Goal: Task Accomplishment & Management: Manage account settings

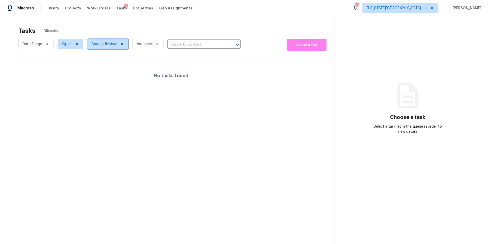
click at [102, 46] on span "Budget Review" at bounding box center [104, 44] width 25 height 5
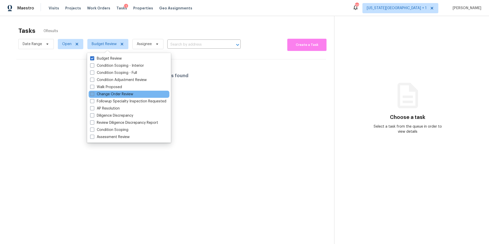
click at [105, 93] on label "Change Order Review" at bounding box center [111, 94] width 43 height 5
click at [94, 93] on input "Change Order Review" at bounding box center [91, 93] width 3 height 3
checkbox input "true"
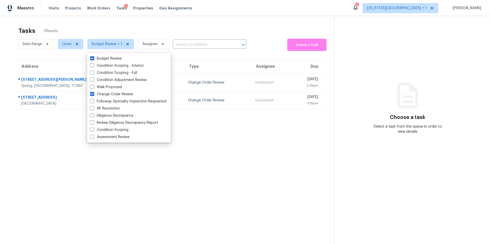
click at [65, 17] on div "Tasks 2 Results Date Range Open Budget Review + 1 Assignee ​ Create a Task Addr…" at bounding box center [244, 138] width 489 height 244
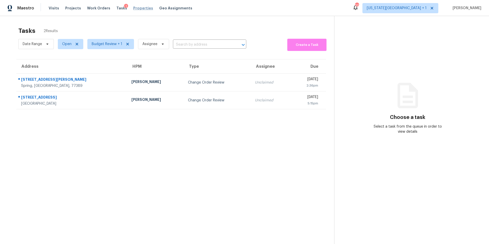
click at [137, 8] on span "Properties" at bounding box center [143, 8] width 20 height 5
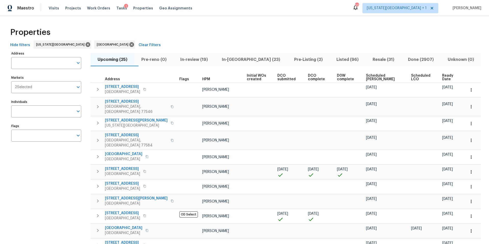
click at [246, 59] on span "In-[GEOGRAPHIC_DATA] (23)" at bounding box center [251, 59] width 66 height 7
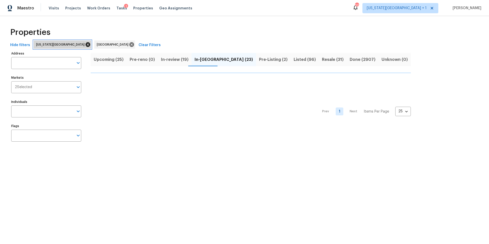
click at [86, 45] on icon at bounding box center [88, 44] width 5 height 5
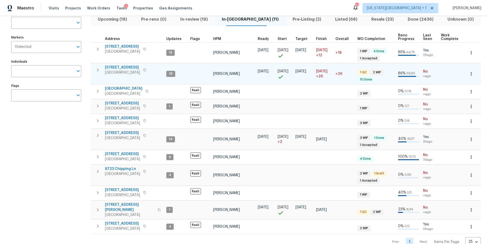
scroll to position [41, 0]
click at [158, 208] on icon "button" at bounding box center [159, 209] width 3 height 3
click at [146, 70] on icon "button" at bounding box center [144, 70] width 3 height 3
click at [135, 7] on span "Properties" at bounding box center [143, 8] width 20 height 5
click at [53, 7] on span "Visits" at bounding box center [54, 8] width 10 height 5
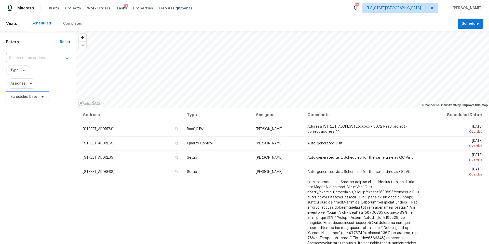
click at [42, 98] on icon at bounding box center [43, 97] width 4 height 4
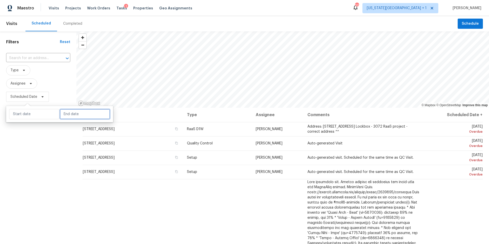
click at [72, 114] on input "text" at bounding box center [85, 114] width 50 height 10
select select "8"
select select "2025"
select select "9"
select select "2025"
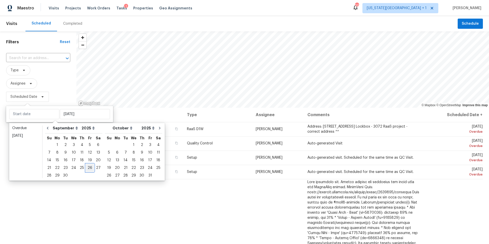
click at [89, 167] on div "26" at bounding box center [90, 167] width 8 height 7
type input "Fri, Sep 26"
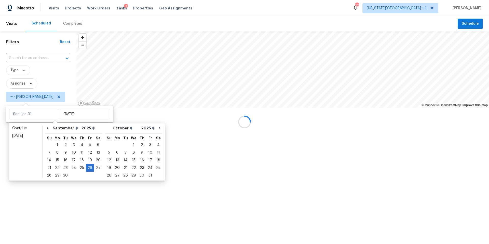
click at [79, 209] on div at bounding box center [244, 122] width 489 height 244
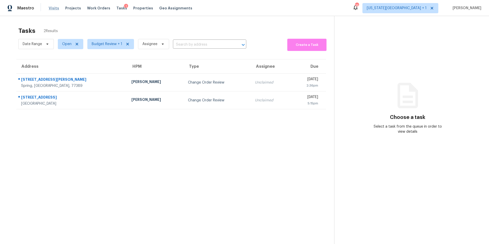
click at [54, 10] on span "Visits" at bounding box center [54, 8] width 10 height 5
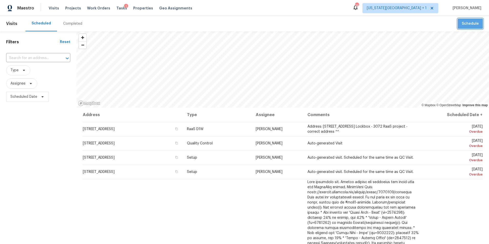
click at [473, 22] on span "Schedule" at bounding box center [470, 24] width 17 height 6
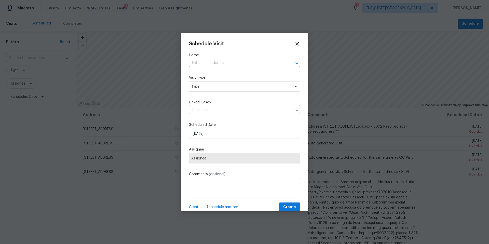
click at [241, 68] on div "Schedule Visit Home ​ Visit Type Type Linked Cases ​ Scheduled Date [DATE] Assi…" at bounding box center [244, 126] width 111 height 171
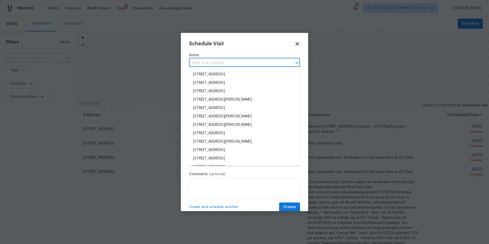
click at [245, 62] on input "text" at bounding box center [237, 63] width 97 height 8
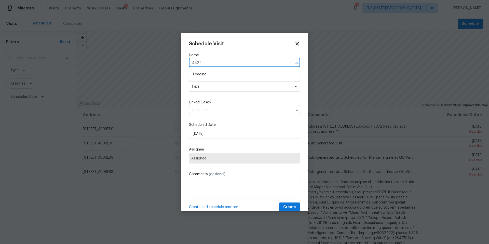
type input "4822"
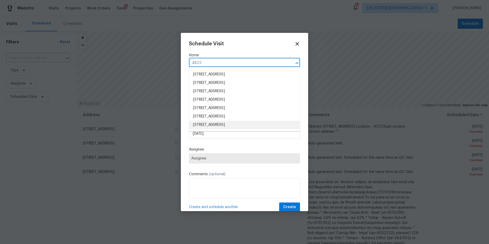
click at [213, 123] on li "[STREET_ADDRESS]" at bounding box center [244, 125] width 111 height 8
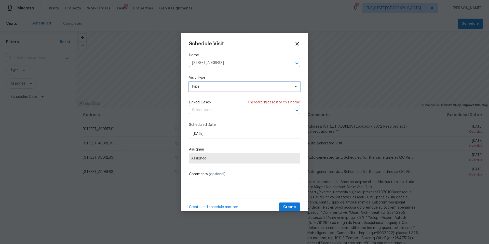
click at [226, 89] on span "Type" at bounding box center [240, 86] width 99 height 5
type input "pro"
click at [211, 117] on div "Progress" at bounding box center [219, 117] width 56 height 7
click at [211, 118] on div "Progress" at bounding box center [219, 117] width 56 height 7
click at [204, 118] on div "Progress" at bounding box center [199, 117] width 15 height 5
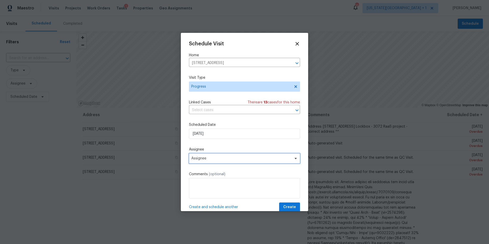
click at [212, 159] on span "Assignee" at bounding box center [241, 158] width 100 height 4
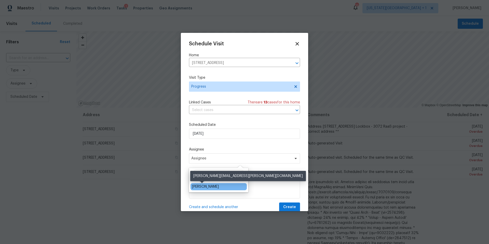
type input "[PERSON_NAME]"
click at [202, 189] on div "[PERSON_NAME]" at bounding box center [205, 186] width 27 height 5
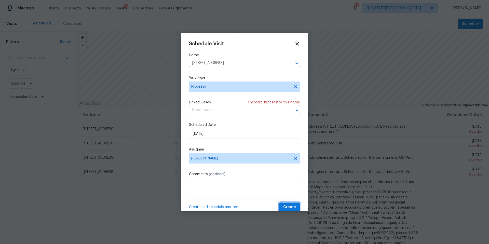
click at [291, 208] on span "Create" at bounding box center [289, 207] width 13 height 6
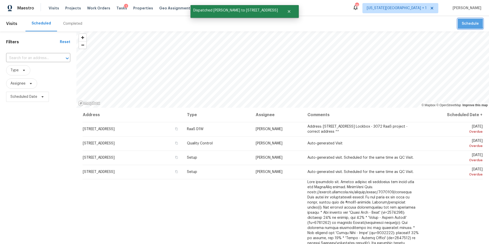
click at [467, 23] on span "Schedule" at bounding box center [470, 24] width 17 height 6
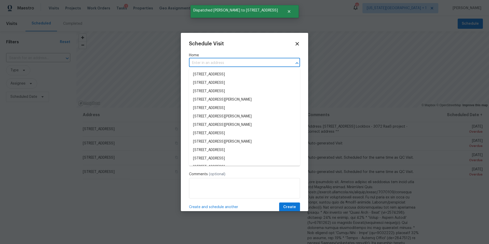
click at [257, 64] on input "text" at bounding box center [237, 63] width 97 height 8
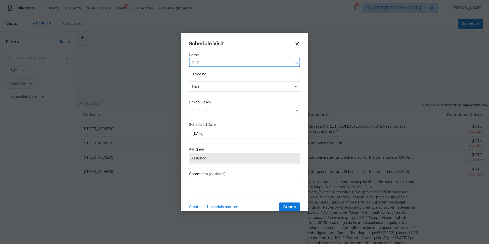
type input "2222"
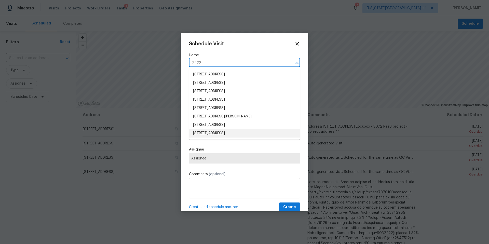
click at [218, 132] on li "[STREET_ADDRESS]" at bounding box center [244, 133] width 111 height 8
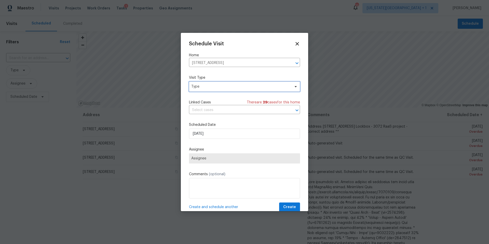
click at [219, 88] on span "Type" at bounding box center [240, 86] width 99 height 5
type input "pro"
click at [204, 116] on div "Progress" at bounding box center [199, 117] width 15 height 5
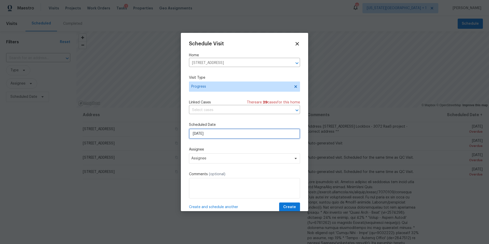
click at [217, 135] on input "[DATE]" at bounding box center [244, 134] width 111 height 10
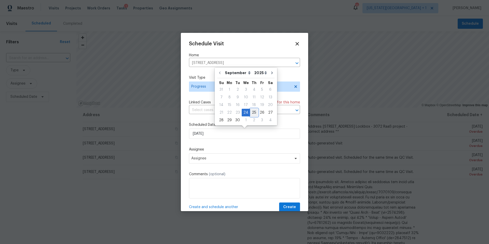
click at [251, 113] on div "25" at bounding box center [254, 112] width 8 height 7
type input "[DATE]"
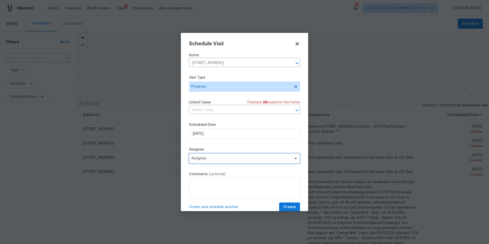
click at [216, 161] on span "Assignee" at bounding box center [241, 158] width 100 height 4
type input "[PERSON_NAME]"
click at [205, 185] on div "[PERSON_NAME]" at bounding box center [205, 186] width 27 height 5
click at [292, 208] on span "Create" at bounding box center [289, 207] width 13 height 6
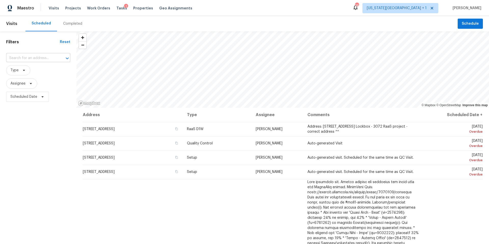
click at [26, 60] on input "text" at bounding box center [31, 58] width 50 height 8
type input "7723"
type input "4822"
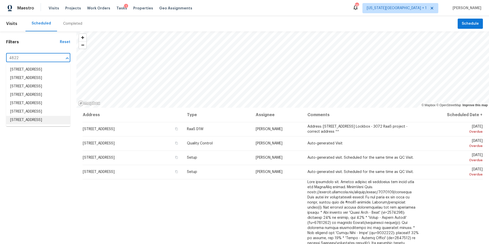
click at [33, 124] on li "[STREET_ADDRESS]" at bounding box center [38, 120] width 64 height 8
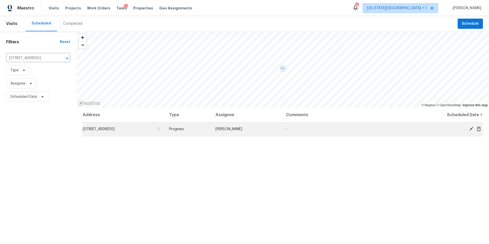
click at [473, 130] on icon at bounding box center [471, 129] width 5 height 5
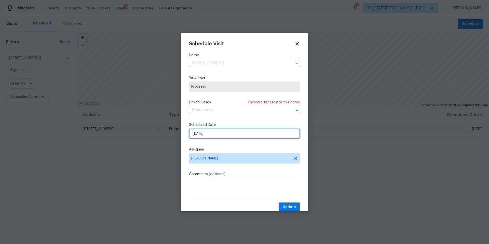
click at [220, 136] on input "[DATE]" at bounding box center [244, 134] width 111 height 10
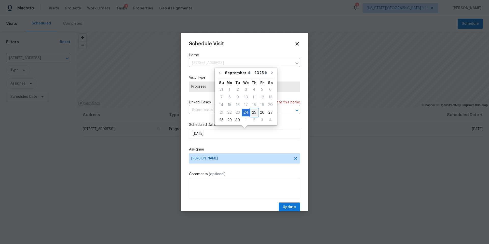
click at [251, 111] on div "25" at bounding box center [254, 112] width 8 height 7
type input "[DATE]"
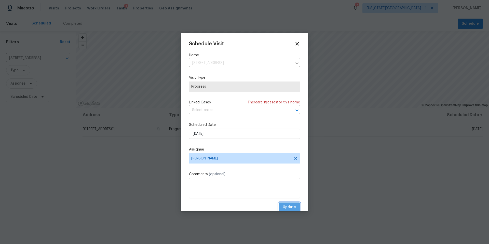
click at [290, 208] on span "Update" at bounding box center [289, 207] width 13 height 6
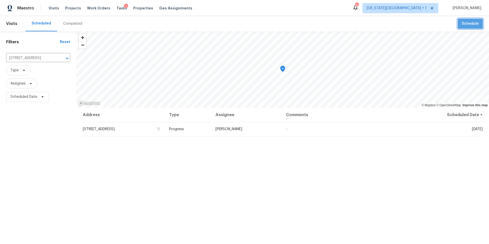
click at [467, 22] on span "Schedule" at bounding box center [470, 24] width 17 height 6
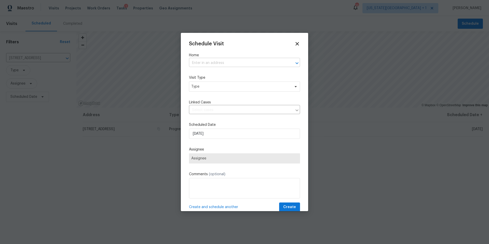
click at [209, 62] on input "text" at bounding box center [237, 63] width 97 height 8
paste input "[STREET_ADDRESS]"
type input "[STREET_ADDRESS]"
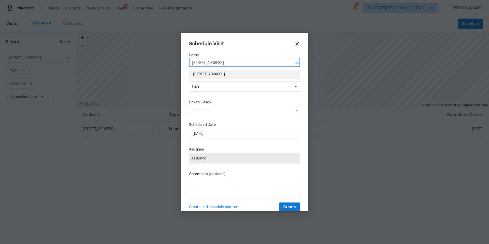
click at [221, 71] on li "[STREET_ADDRESS]" at bounding box center [244, 74] width 111 height 8
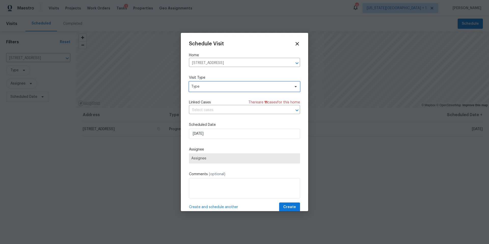
click at [209, 88] on span "Type" at bounding box center [240, 86] width 99 height 5
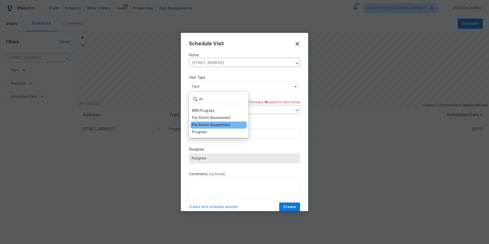
type input "pr"
drag, startPoint x: 200, startPoint y: 128, endPoint x: 200, endPoint y: 133, distance: 4.6
click at [200, 133] on div "pr BRN Progress Pre Storm Assessment Pre Storm Assessment Progress" at bounding box center [218, 115] width 59 height 46
click at [200, 133] on div "Progress" at bounding box center [199, 132] width 15 height 5
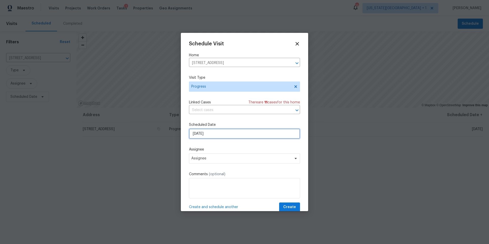
click at [215, 134] on input "[DATE]" at bounding box center [244, 134] width 111 height 10
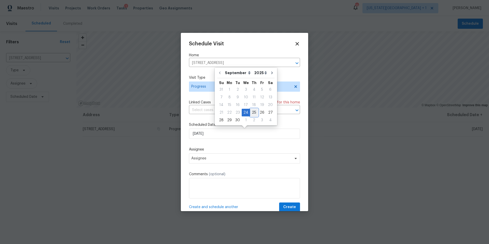
click at [250, 112] on div "25" at bounding box center [254, 112] width 8 height 7
type input "[DATE]"
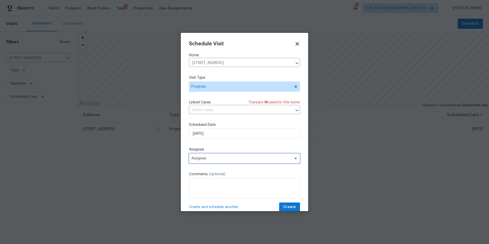
click at [210, 160] on span "Assignee" at bounding box center [241, 158] width 100 height 4
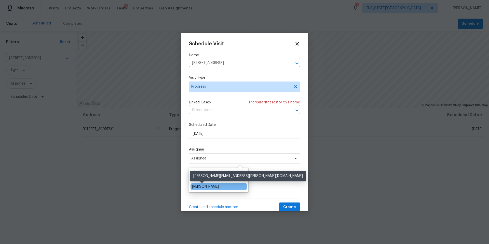
type input "[PERSON_NAME]"
click at [200, 187] on div "[PERSON_NAME]" at bounding box center [205, 186] width 27 height 5
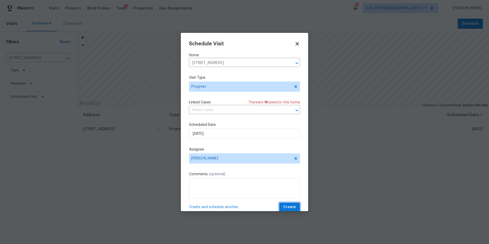
click at [292, 210] on span "Create" at bounding box center [289, 207] width 13 height 6
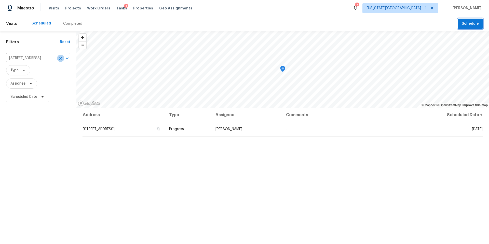
click at [61, 58] on icon "Clear" at bounding box center [60, 58] width 5 height 5
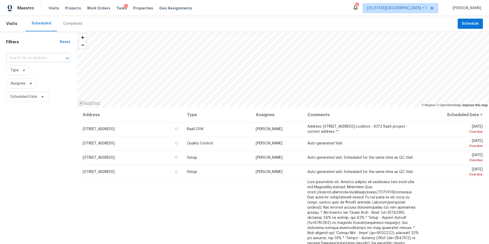
click at [36, 58] on input "text" at bounding box center [31, 58] width 50 height 8
type input "1"
type input "circlew"
click at [32, 72] on li "[STREET_ADDRESS]" at bounding box center [38, 69] width 64 height 8
